Goal: Information Seeking & Learning: Find specific fact

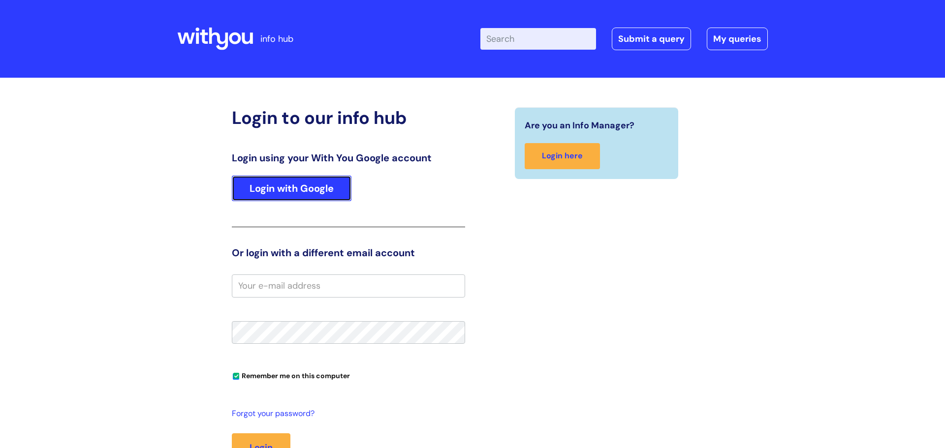
click at [317, 190] on link "Login with Google" at bounding box center [292, 189] width 120 height 26
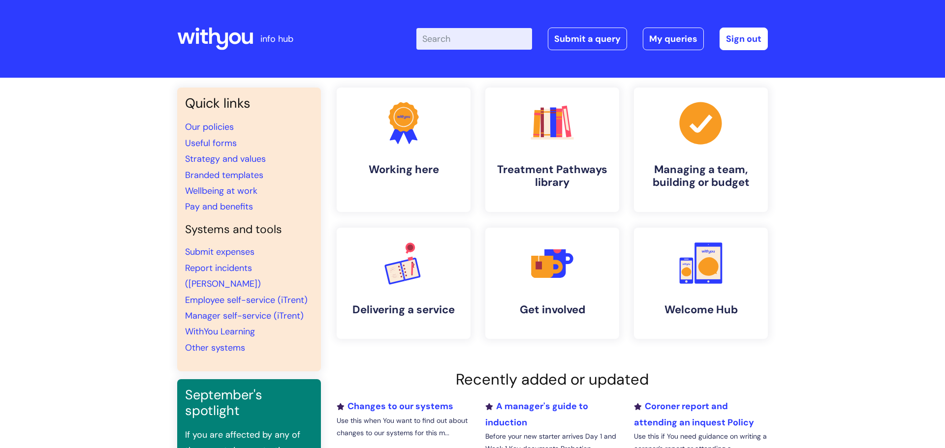
click at [447, 45] on input "Enter your search term here..." at bounding box center [474, 39] width 116 height 22
type input "saba"
click button "Search" at bounding box center [0, 0] width 0 height 0
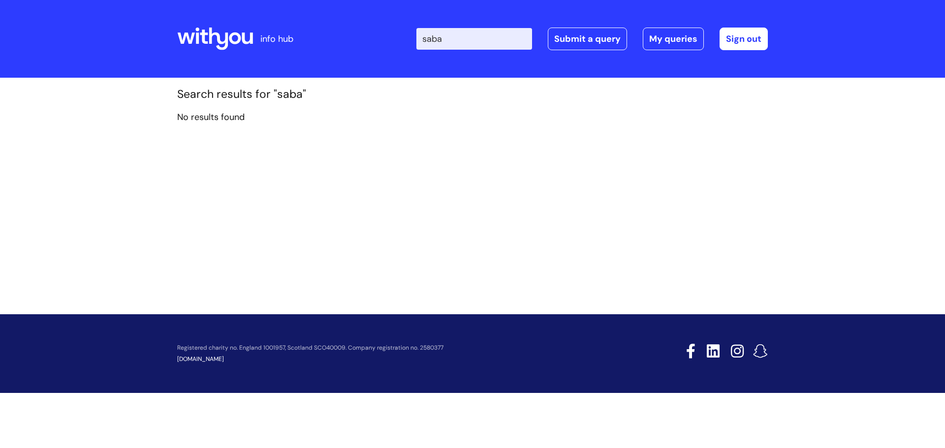
click at [492, 38] on input "saba" at bounding box center [474, 39] width 116 height 22
type input "sab"
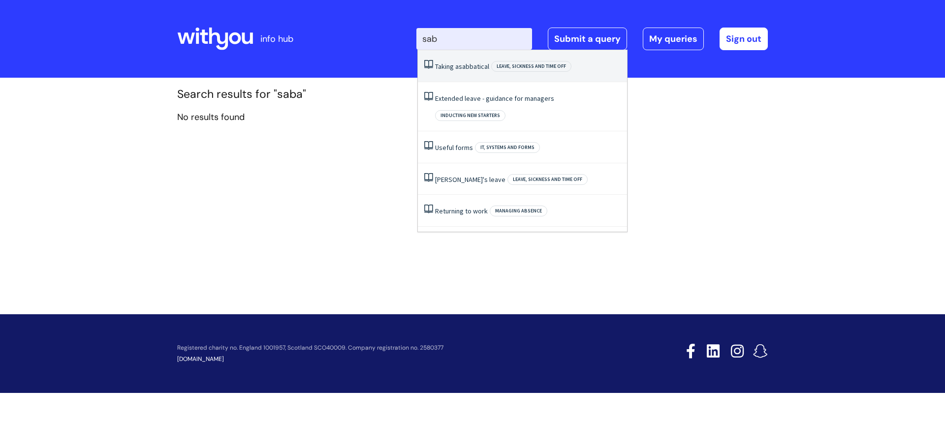
click at [493, 70] on span "Leave, sickness and time off" at bounding box center [531, 66] width 80 height 11
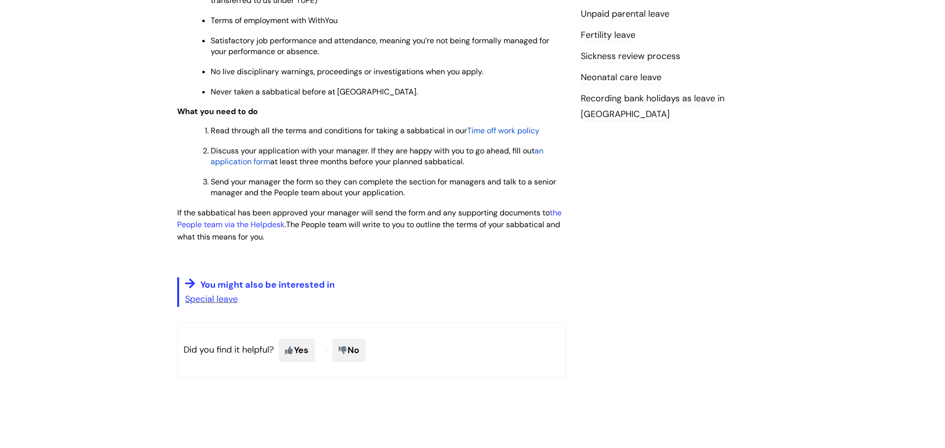
scroll to position [480, 0]
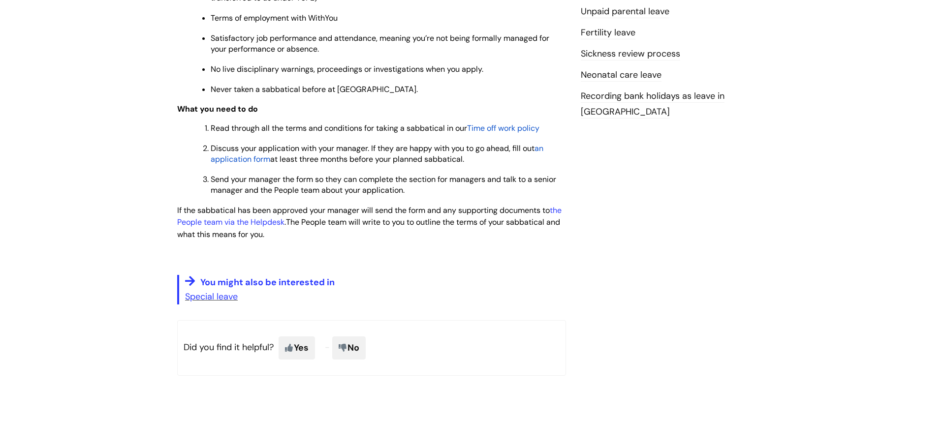
click at [492, 126] on span "Time off work policy" at bounding box center [503, 128] width 72 height 10
